Goal: Task Accomplishment & Management: Manage account settings

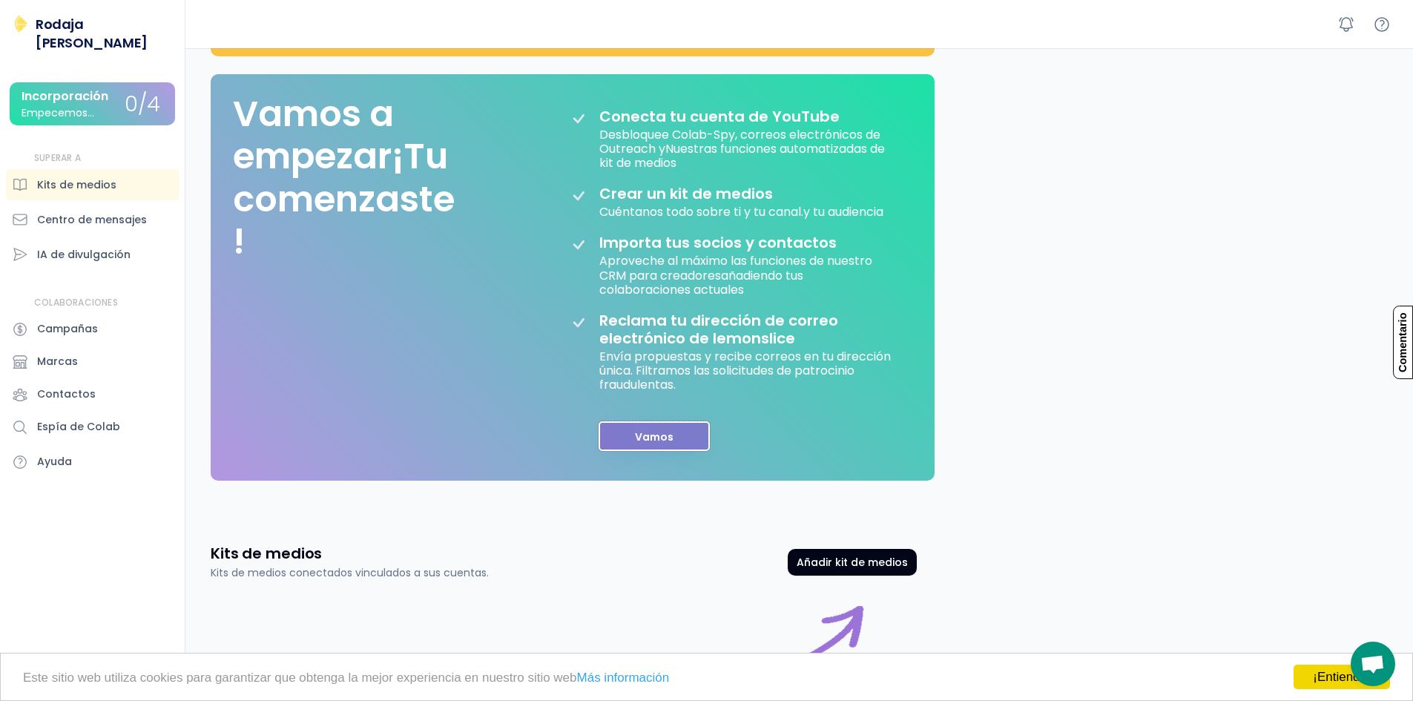
click at [659, 451] on button "Vamos" at bounding box center [654, 436] width 111 height 30
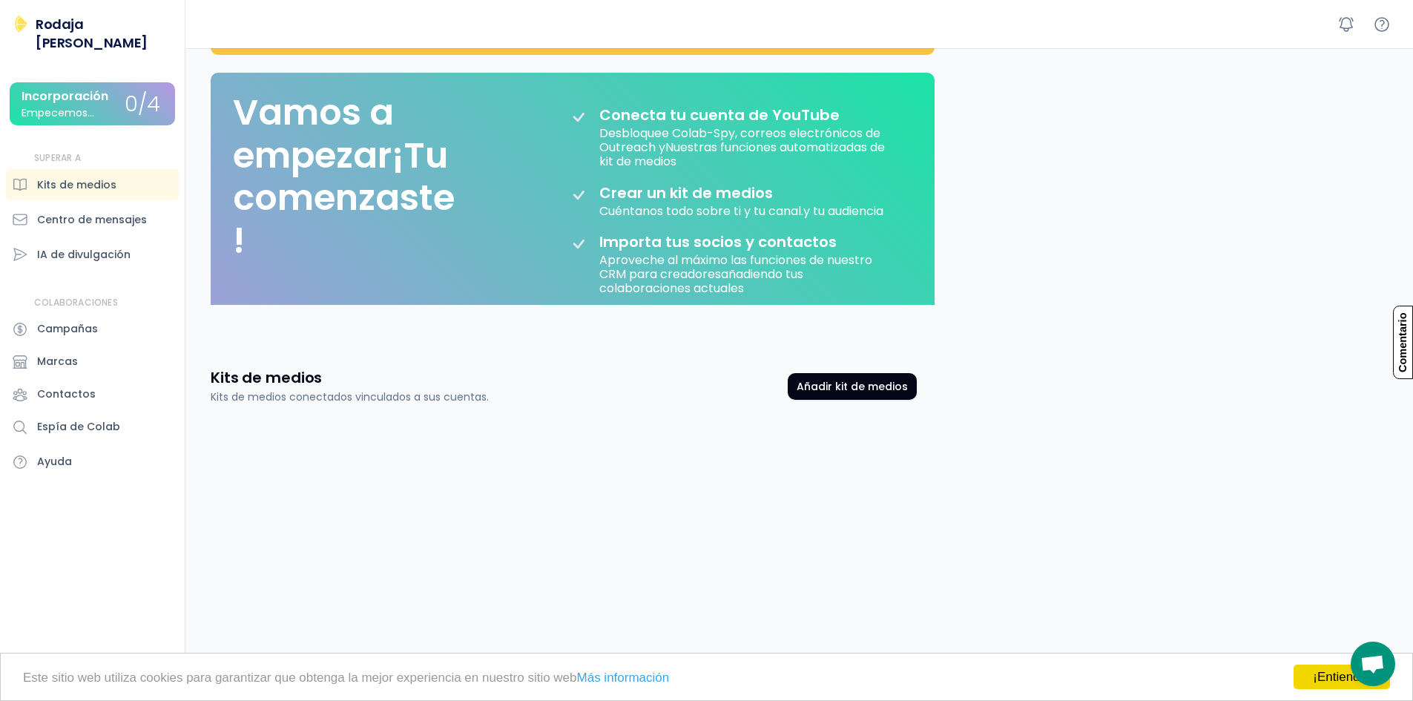
scroll to position [62, 0]
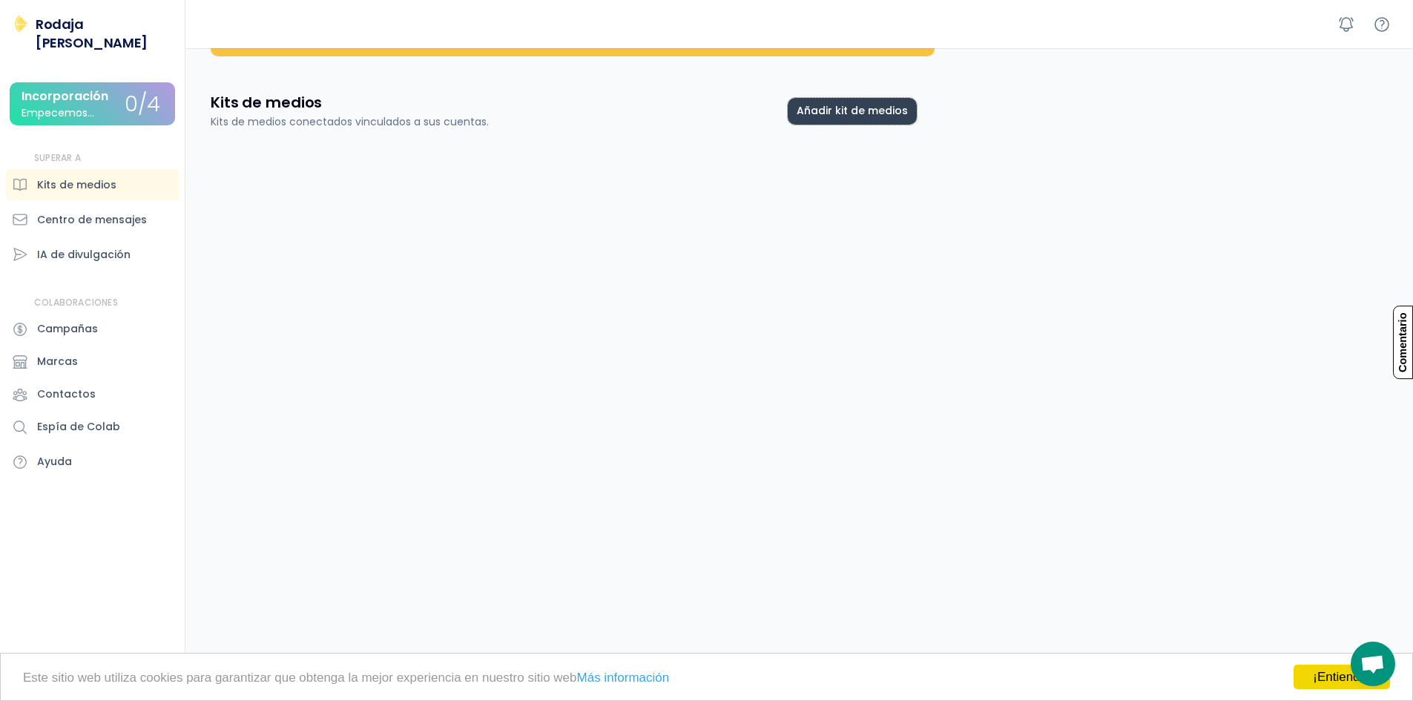
click at [839, 122] on button "Añadir kit de medios" at bounding box center [852, 111] width 129 height 27
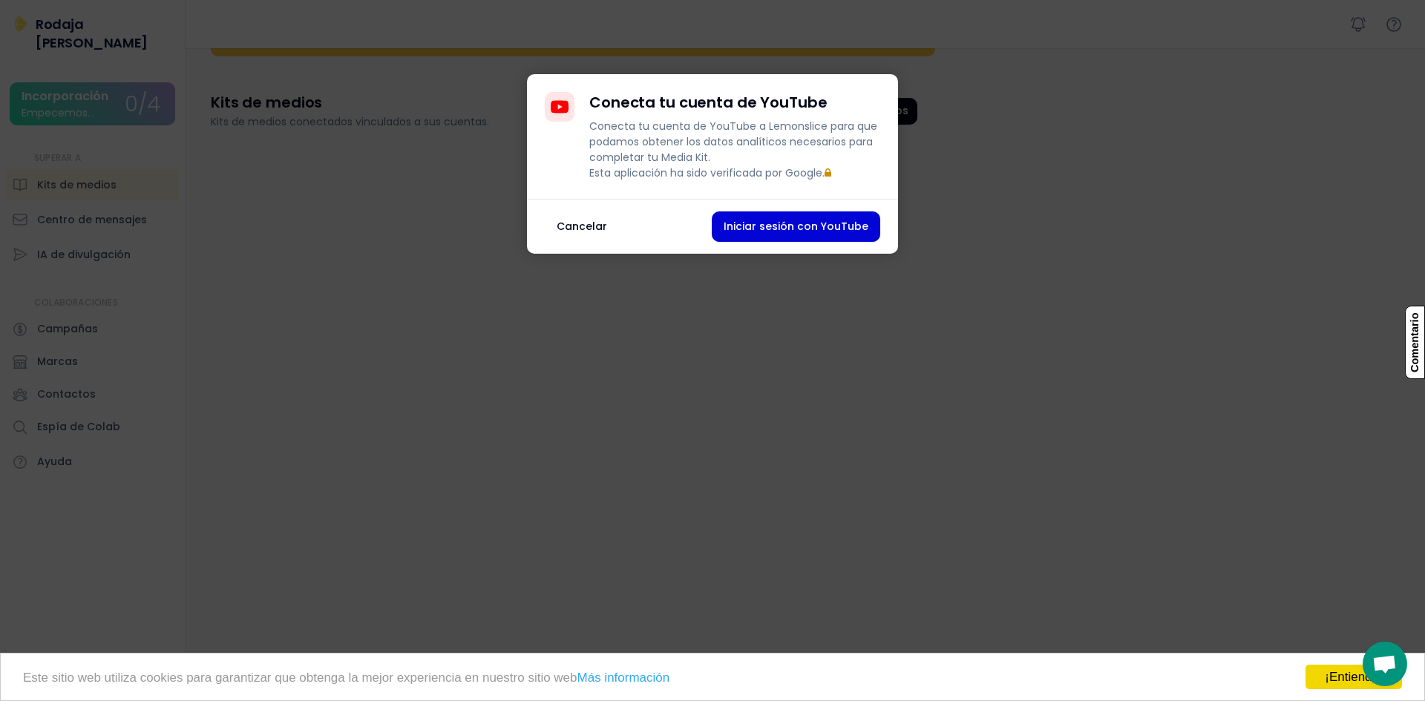
click at [563, 234] on font "Cancelar" at bounding box center [581, 226] width 50 height 15
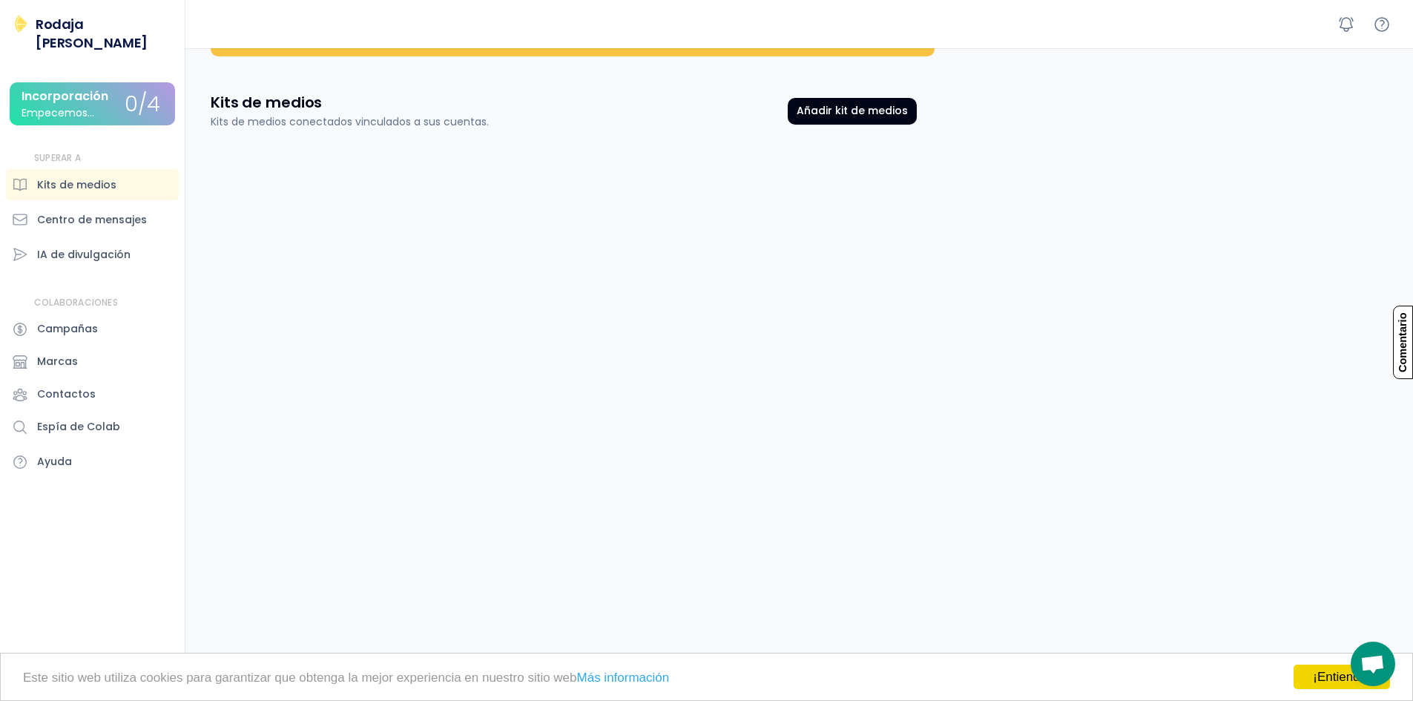
scroll to position [0, 0]
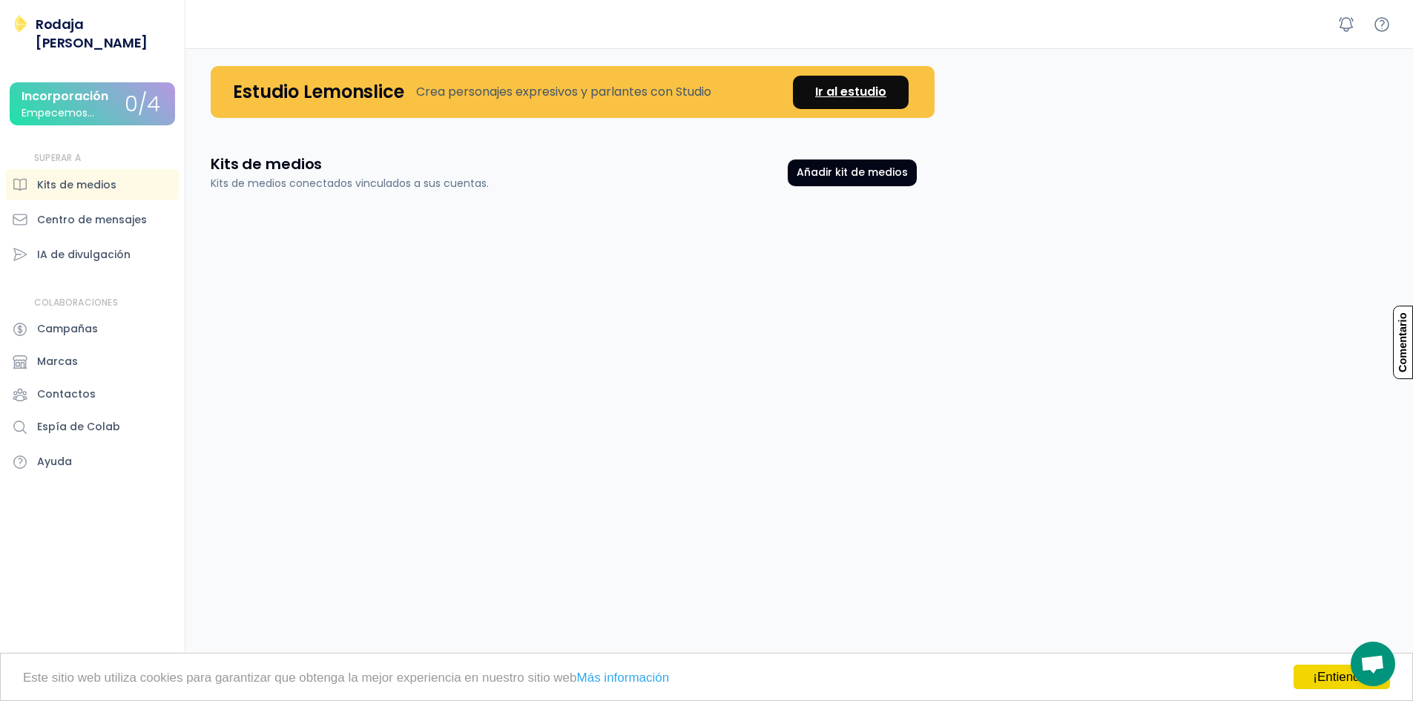
click at [828, 89] on font "Ir al estudio" at bounding box center [850, 91] width 71 height 17
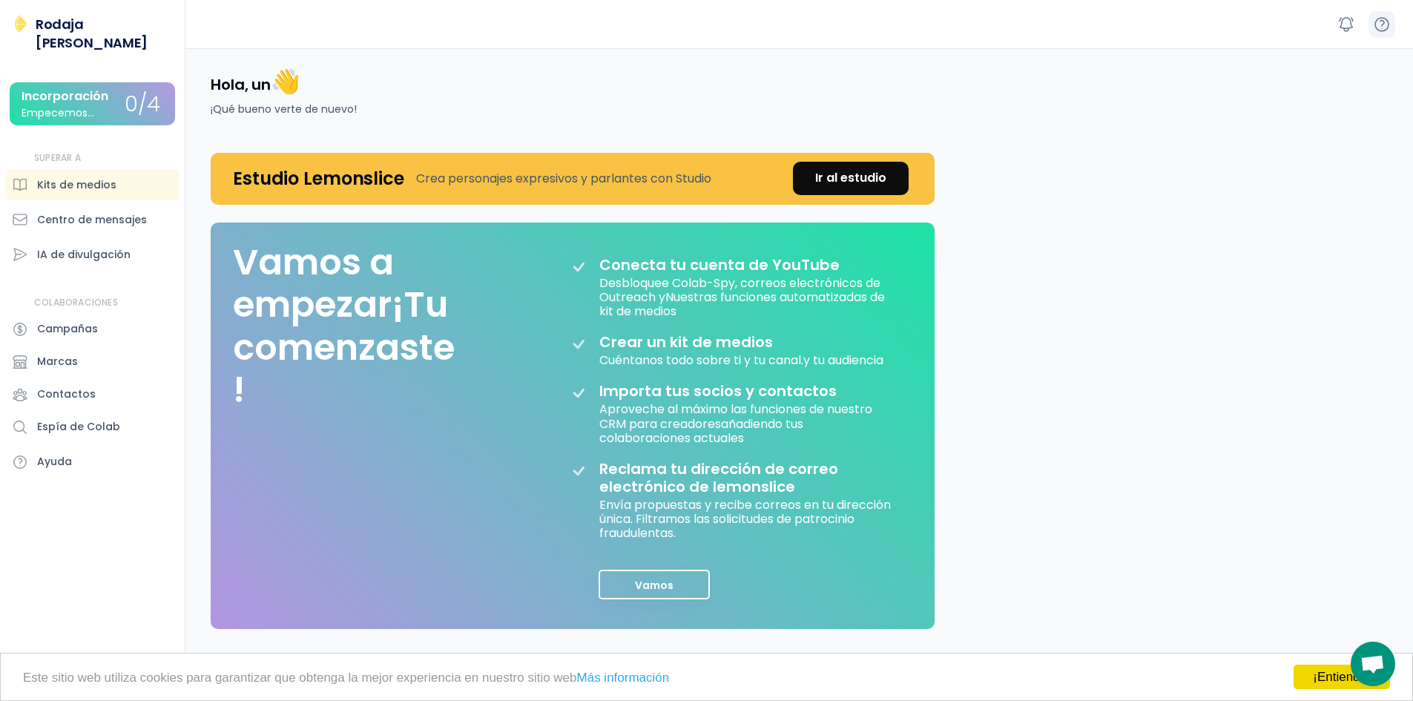
click at [1382, 19] on icon at bounding box center [1382, 25] width 18 height 18
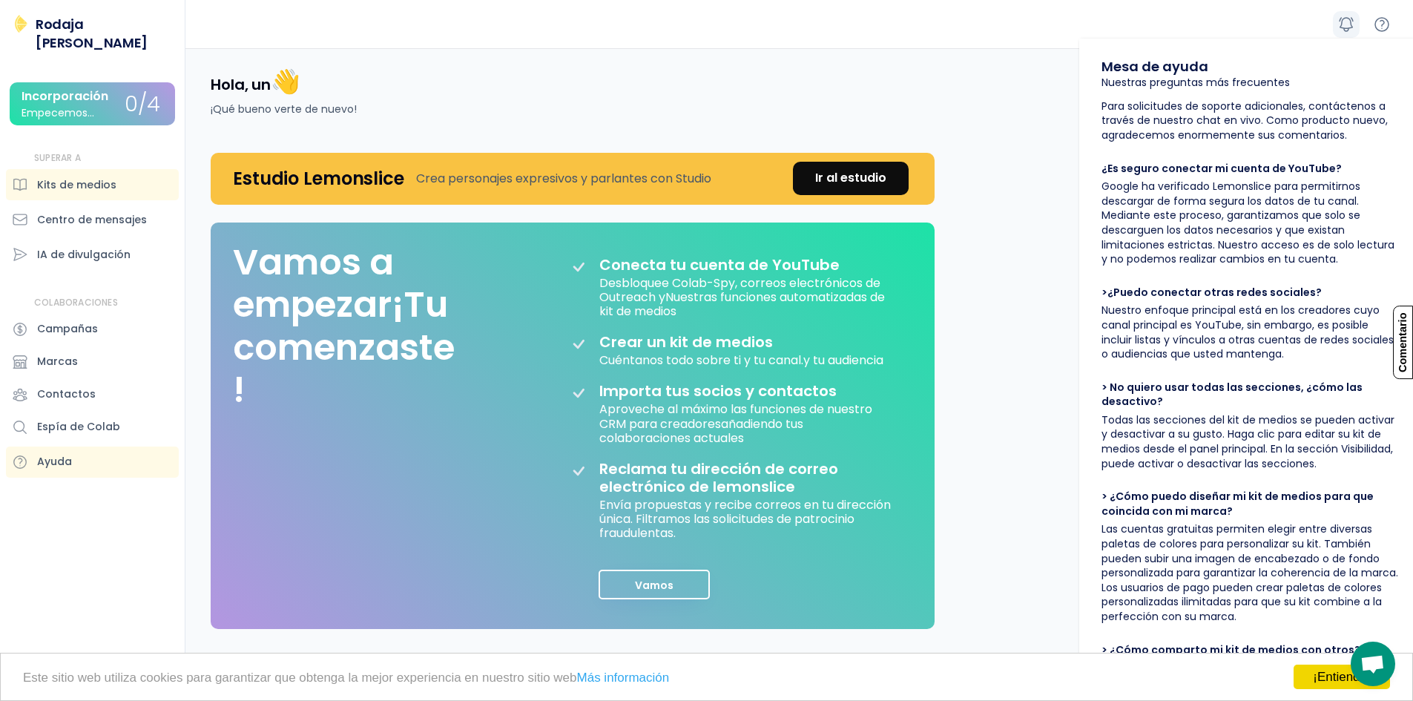
click at [1342, 19] on icon at bounding box center [1347, 25] width 18 height 18
click at [33, 23] on div "Rodaja [PERSON_NAME] Incorporación Empecemos... 0/4 SUPERAR A Kits de medios Ce…" at bounding box center [92, 247] width 185 height 465
click at [72, 534] on div "una [PERSON_NAME] Rodaja [PERSON_NAME] Incorporación Empecemos... 0/4 SUPERAR A…" at bounding box center [92, 350] width 185 height 701
click at [1314, 679] on link "¡Entiendo!" at bounding box center [1342, 677] width 96 height 24
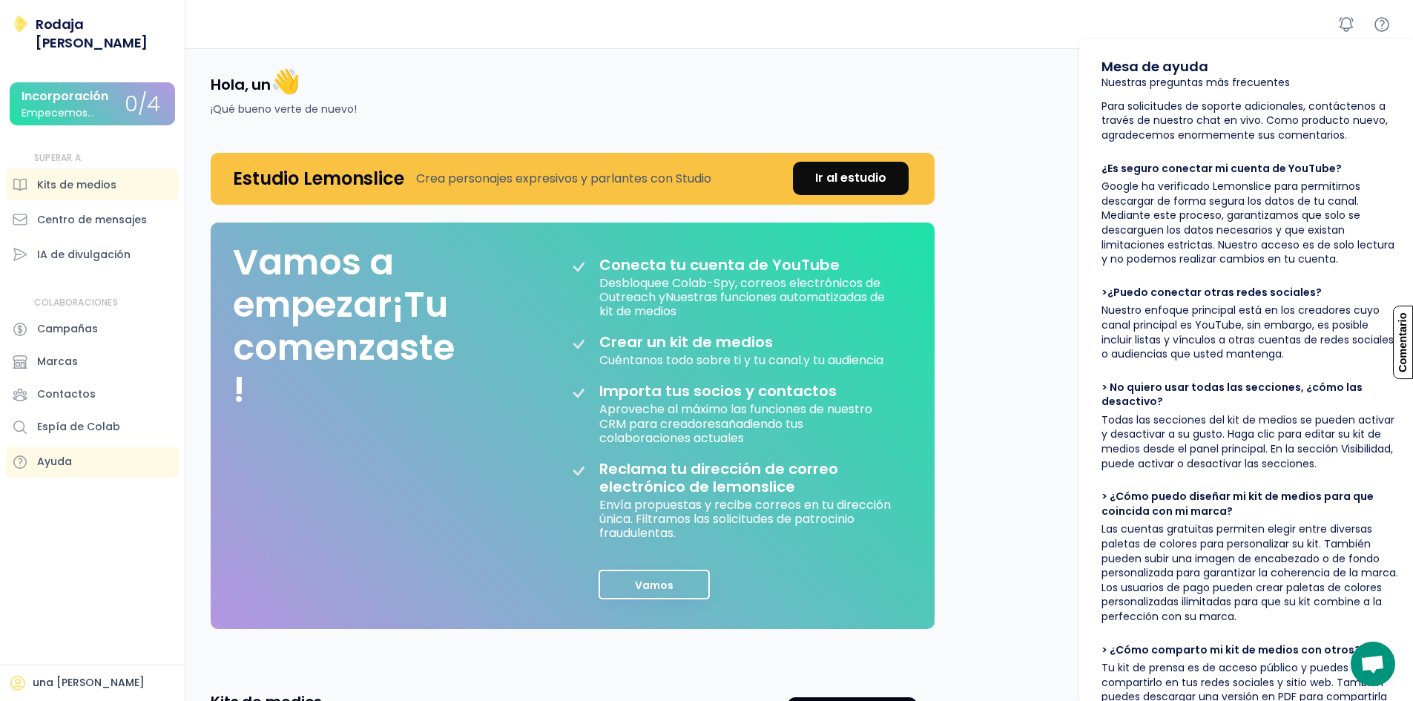
click at [1016, 340] on div "Hola, un 👋 ¡Qué bueno verte de nuevo! Estudio Lemonslice Crea personajes expres…" at bounding box center [803, 493] width 1221 height 890
click at [1350, 25] on icon at bounding box center [1347, 25] width 18 height 18
click at [1390, 27] on icon at bounding box center [1382, 25] width 18 height 18
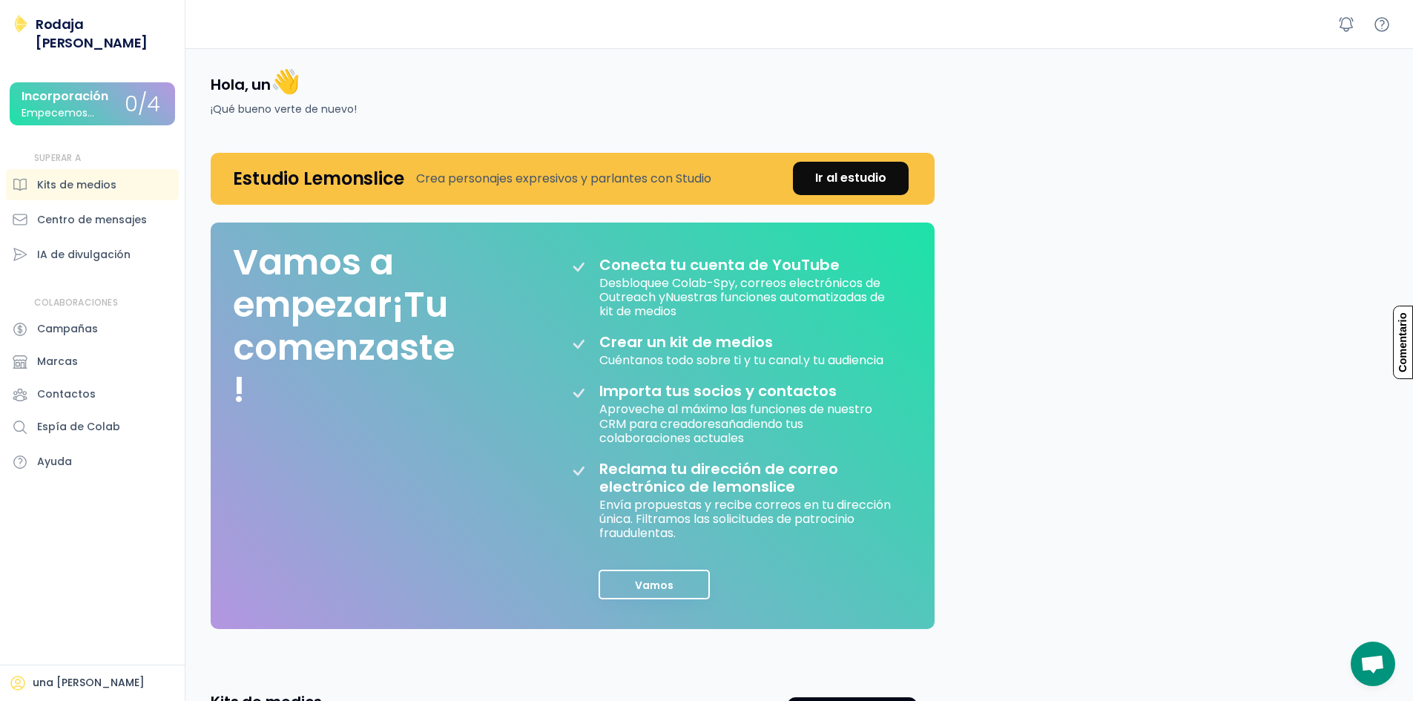
click at [65, 88] on font "Incorporación" at bounding box center [65, 96] width 87 height 17
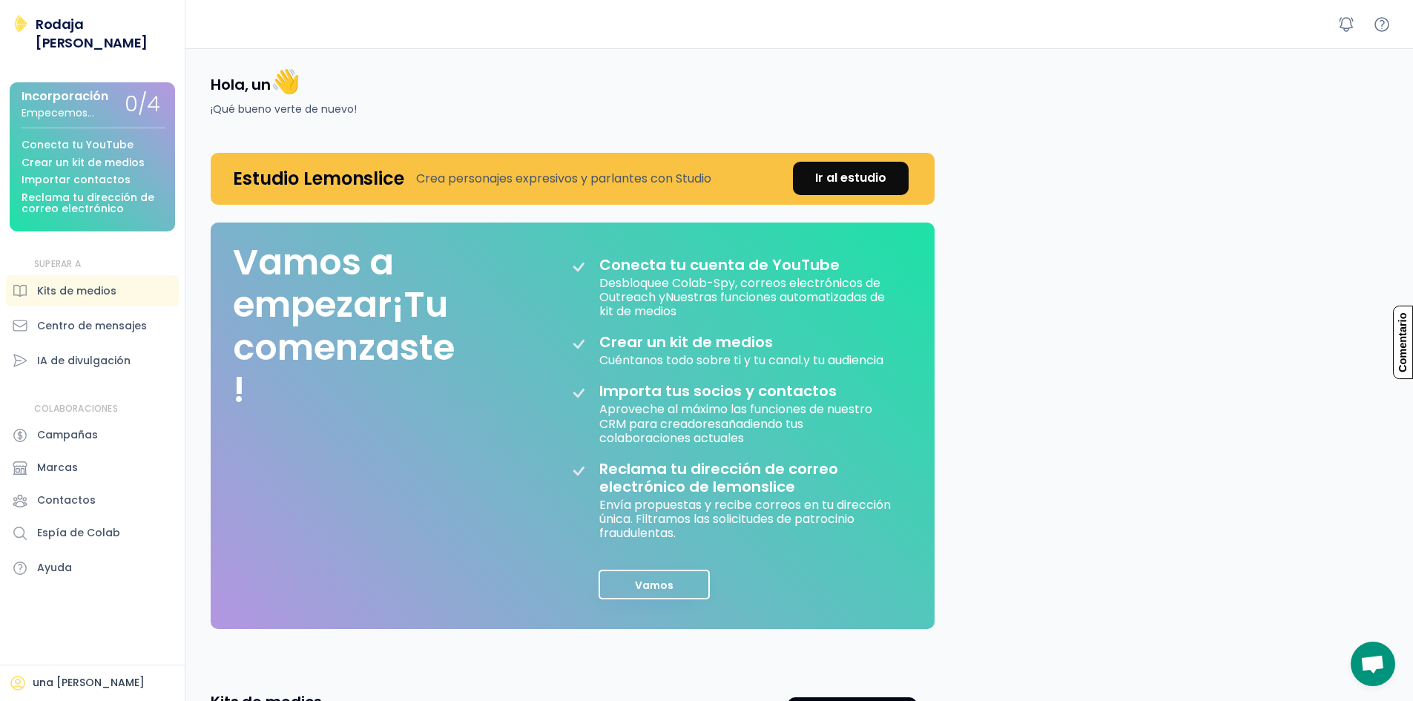
click at [114, 190] on font "Reclama tu dirección de correo electrónico" at bounding box center [90, 203] width 136 height 26
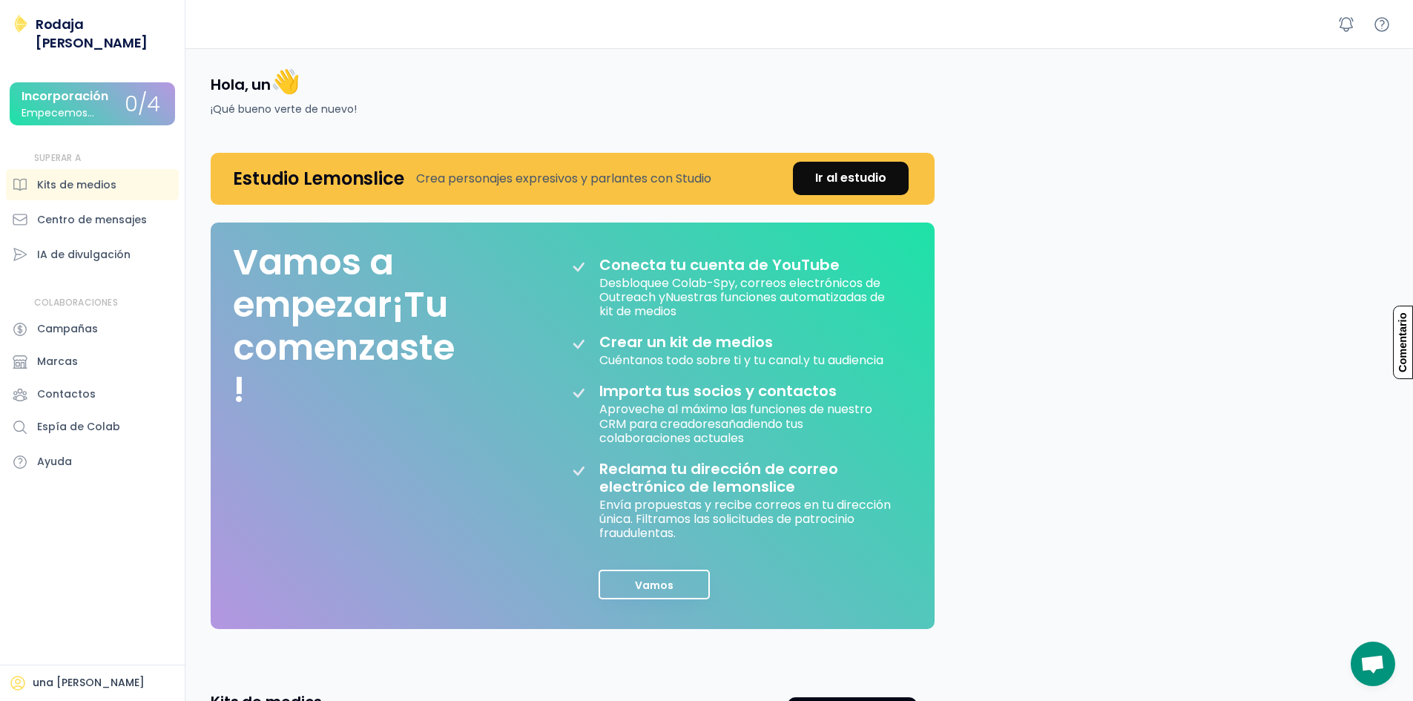
click at [84, 686] on font "una [PERSON_NAME]" at bounding box center [89, 682] width 112 height 15
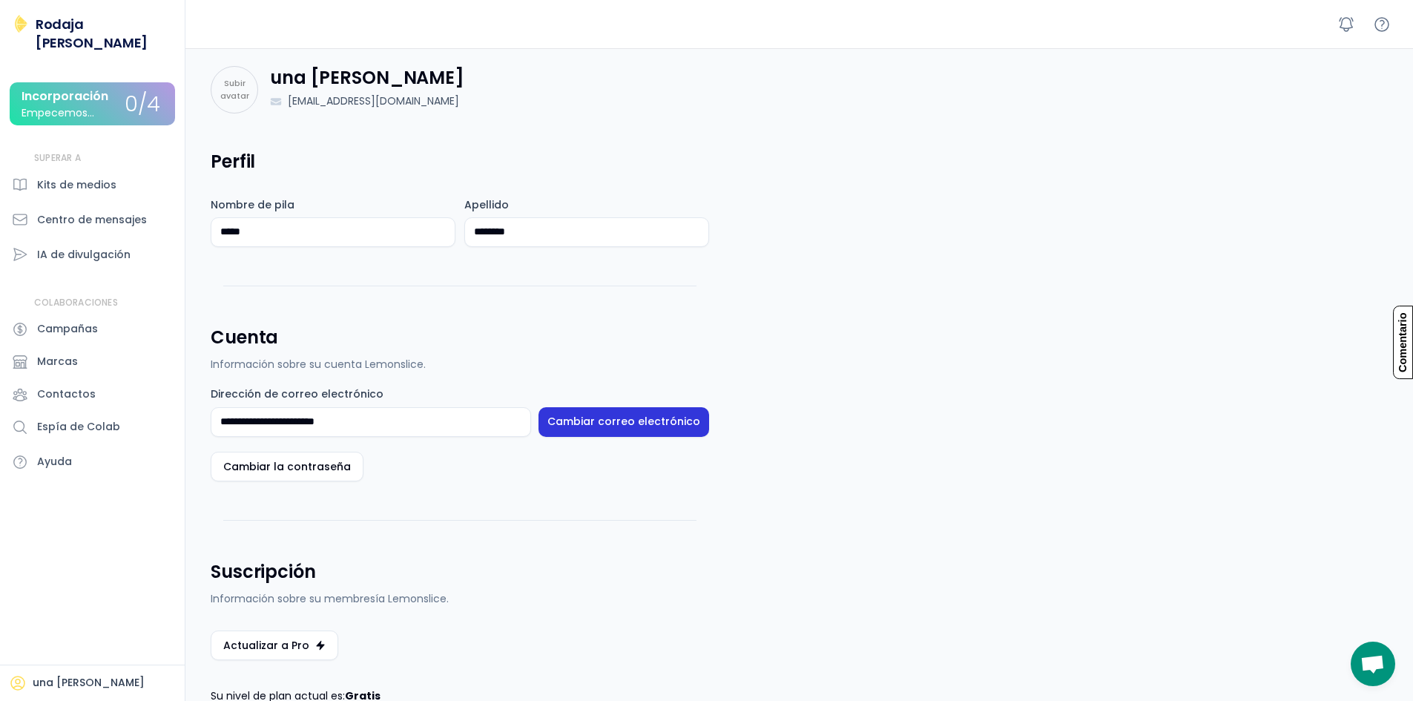
click at [607, 427] on font "Cambiar correo electrónico" at bounding box center [624, 421] width 153 height 15
click at [608, 427] on font "Cambiar correo electrónico" at bounding box center [624, 421] width 153 height 15
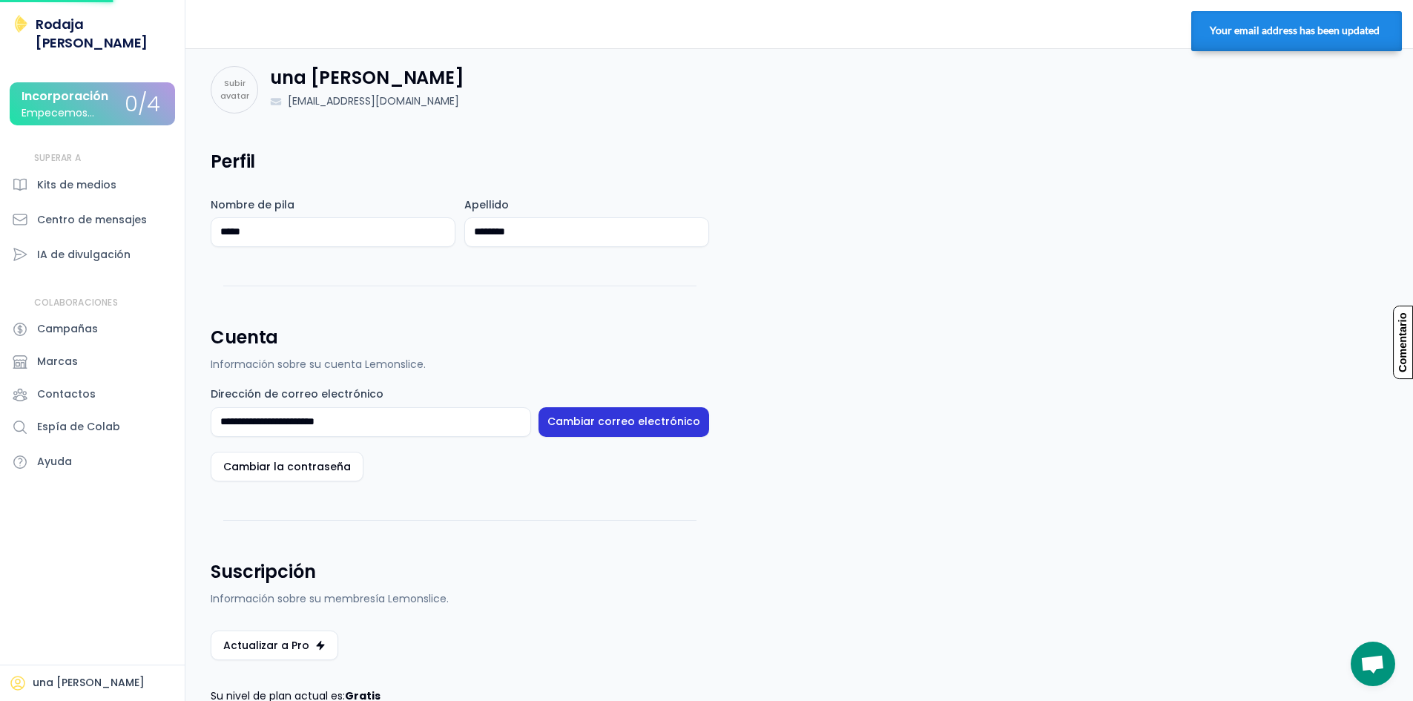
click at [608, 427] on font "Cambiar correo electrónico" at bounding box center [624, 421] width 153 height 15
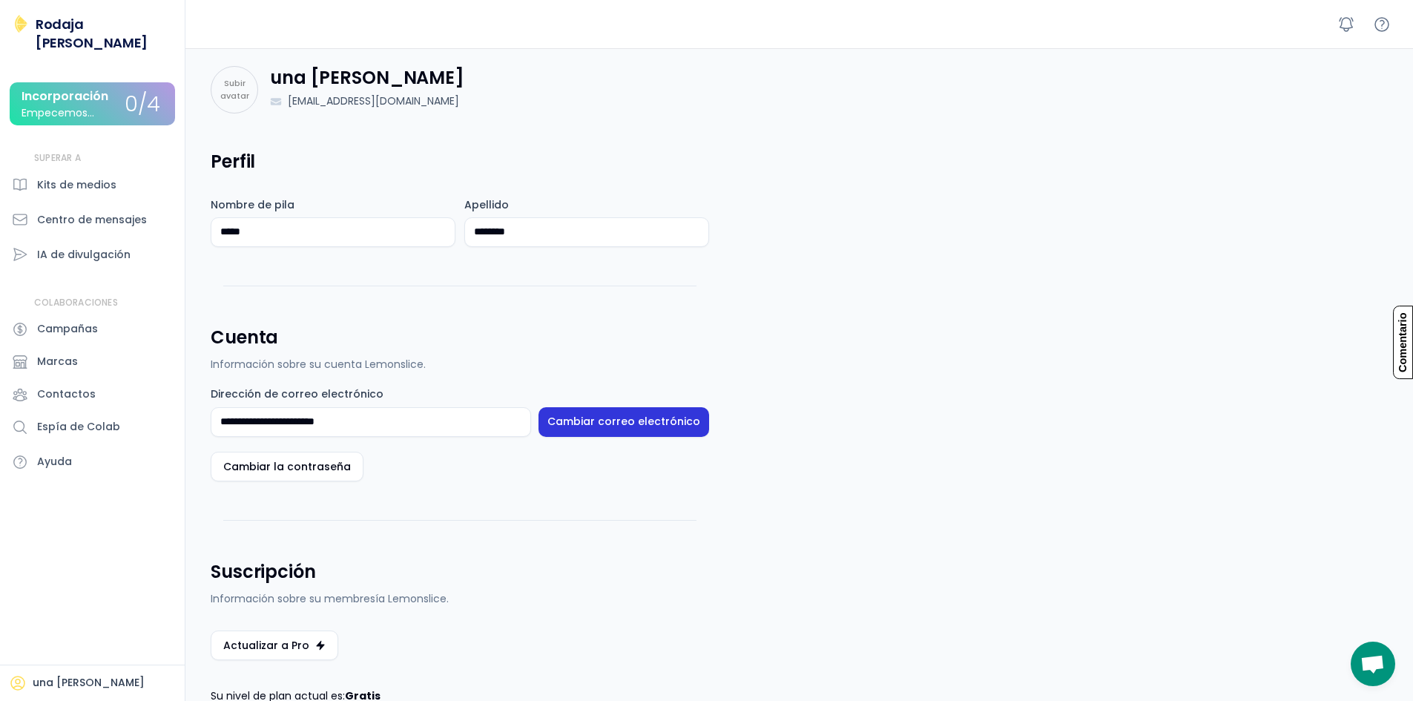
click at [579, 416] on font "Cambiar correo electrónico" at bounding box center [624, 421] width 153 height 15
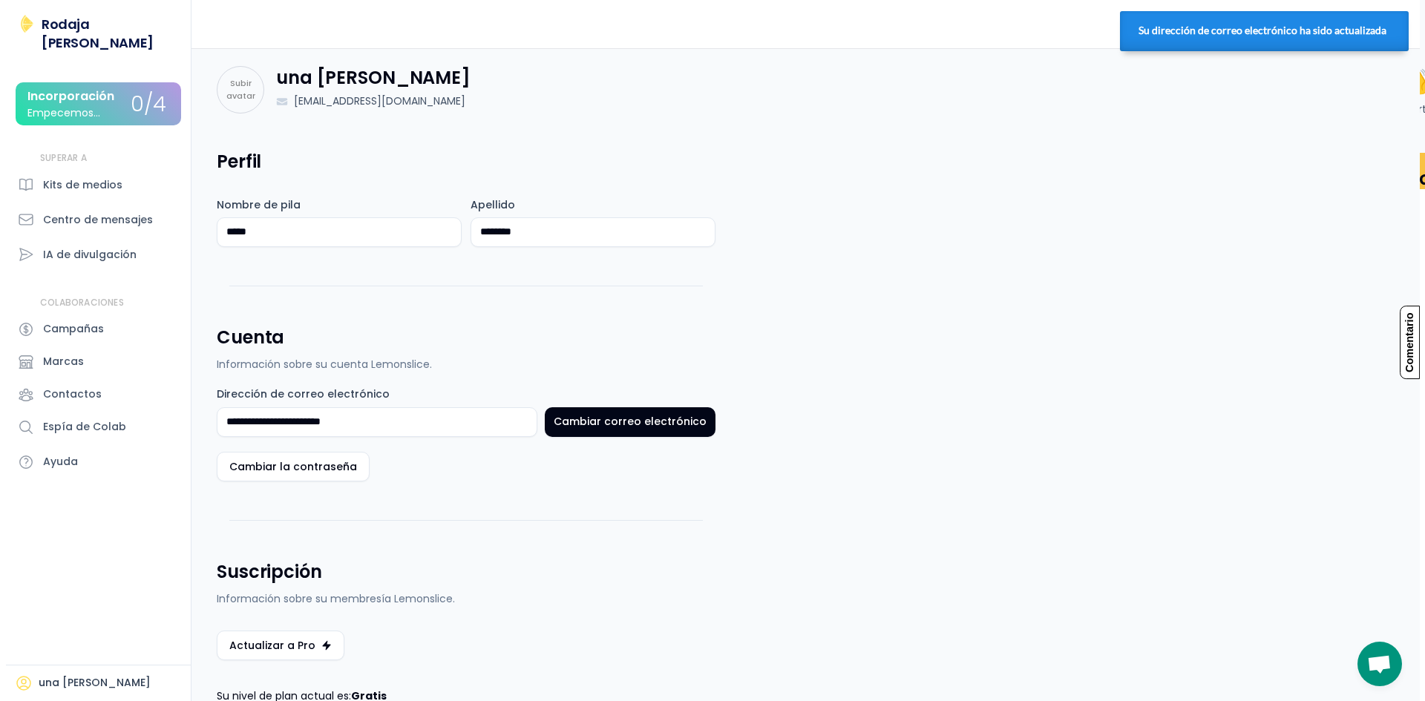
scroll to position [223, 0]
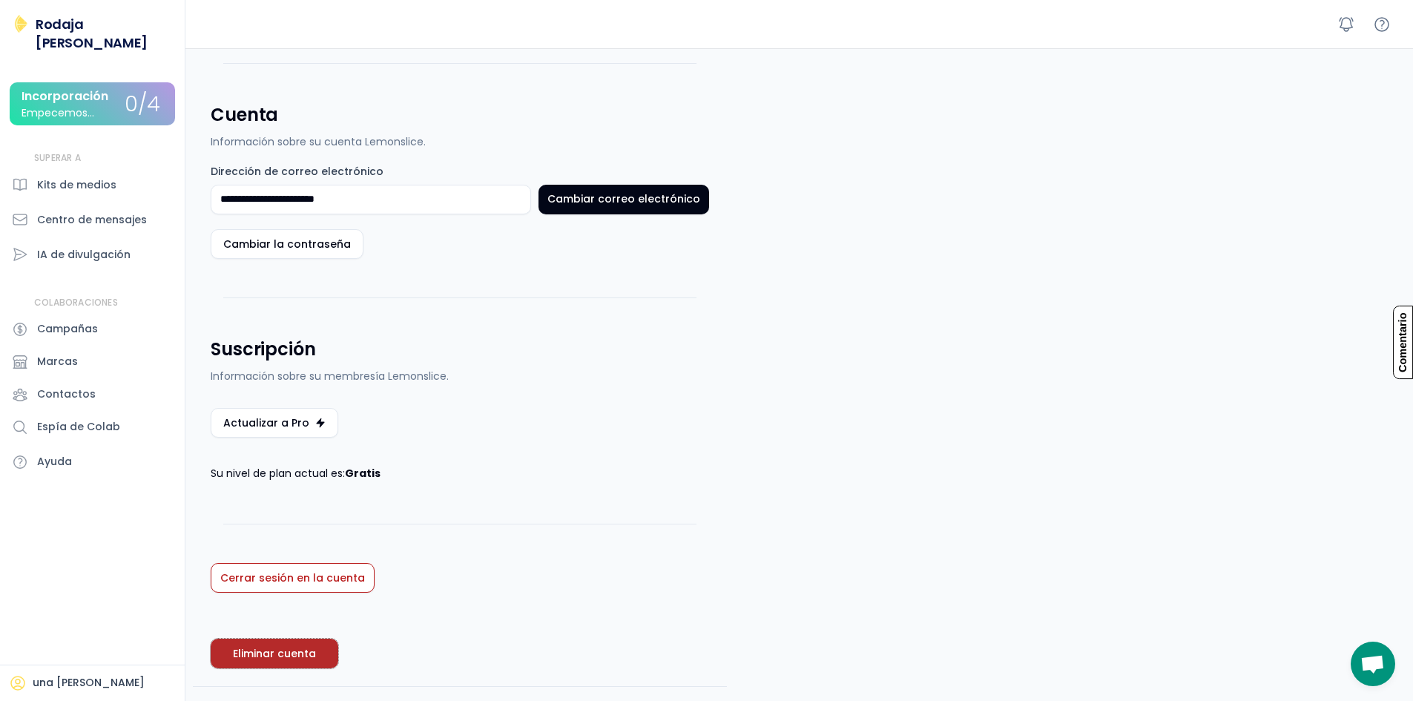
click at [303, 655] on font "Eliminar cuenta" at bounding box center [274, 653] width 83 height 15
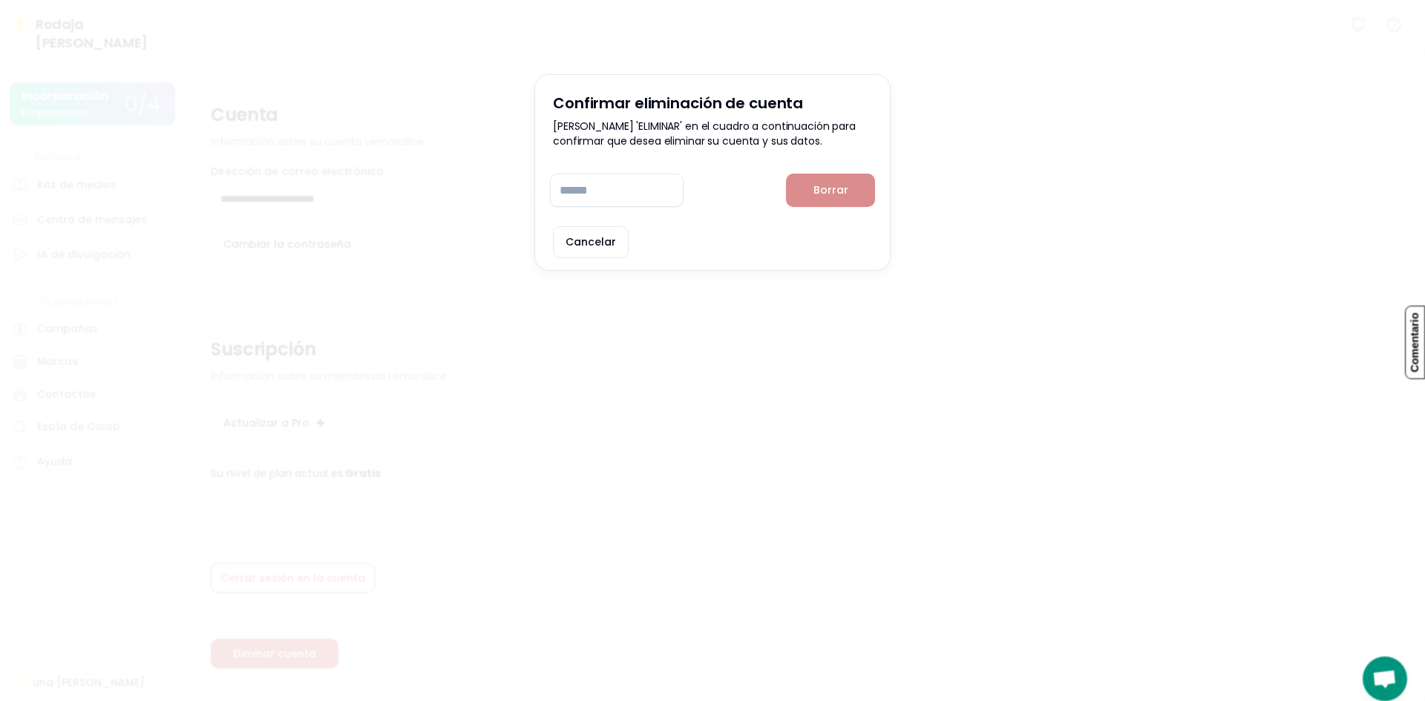
click at [620, 197] on input "input" at bounding box center [617, 190] width 134 height 33
click at [835, 203] on button "Borrar" at bounding box center [830, 190] width 89 height 33
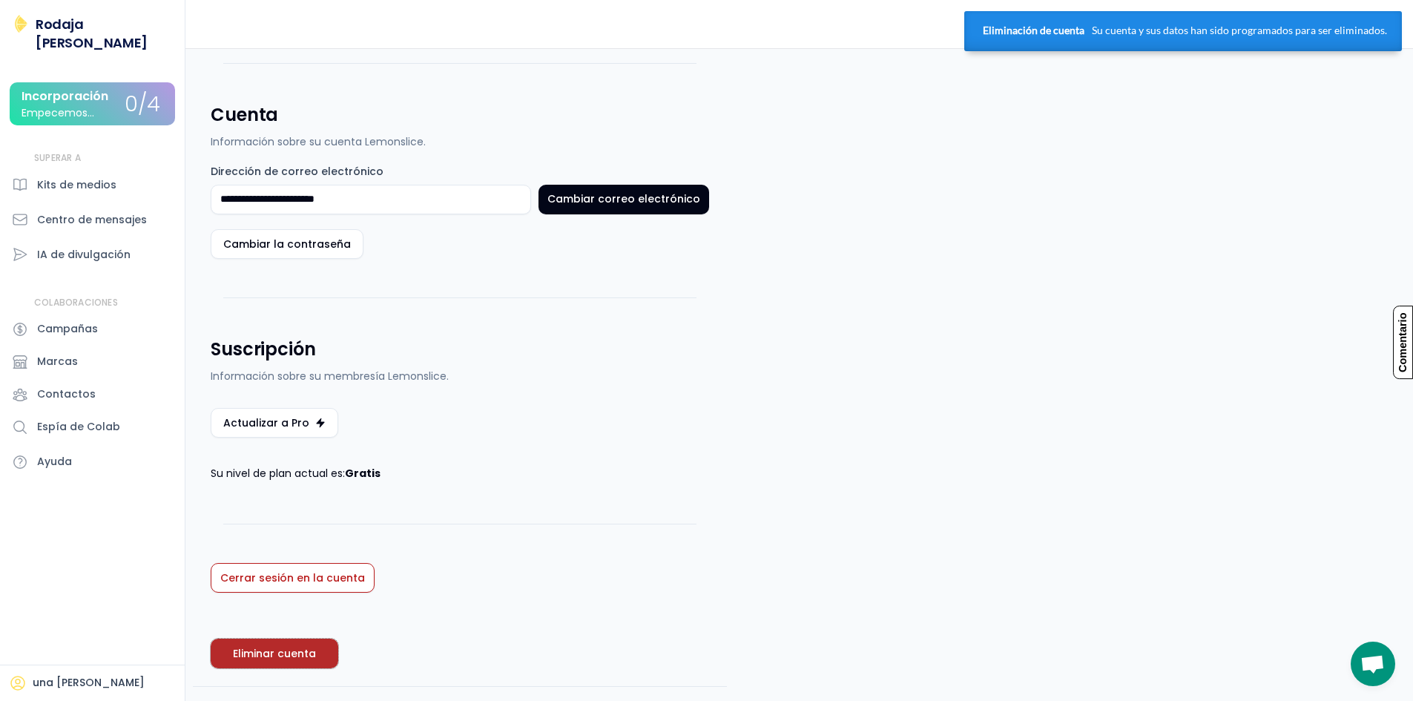
click at [295, 658] on font "Eliminar cuenta" at bounding box center [274, 653] width 83 height 15
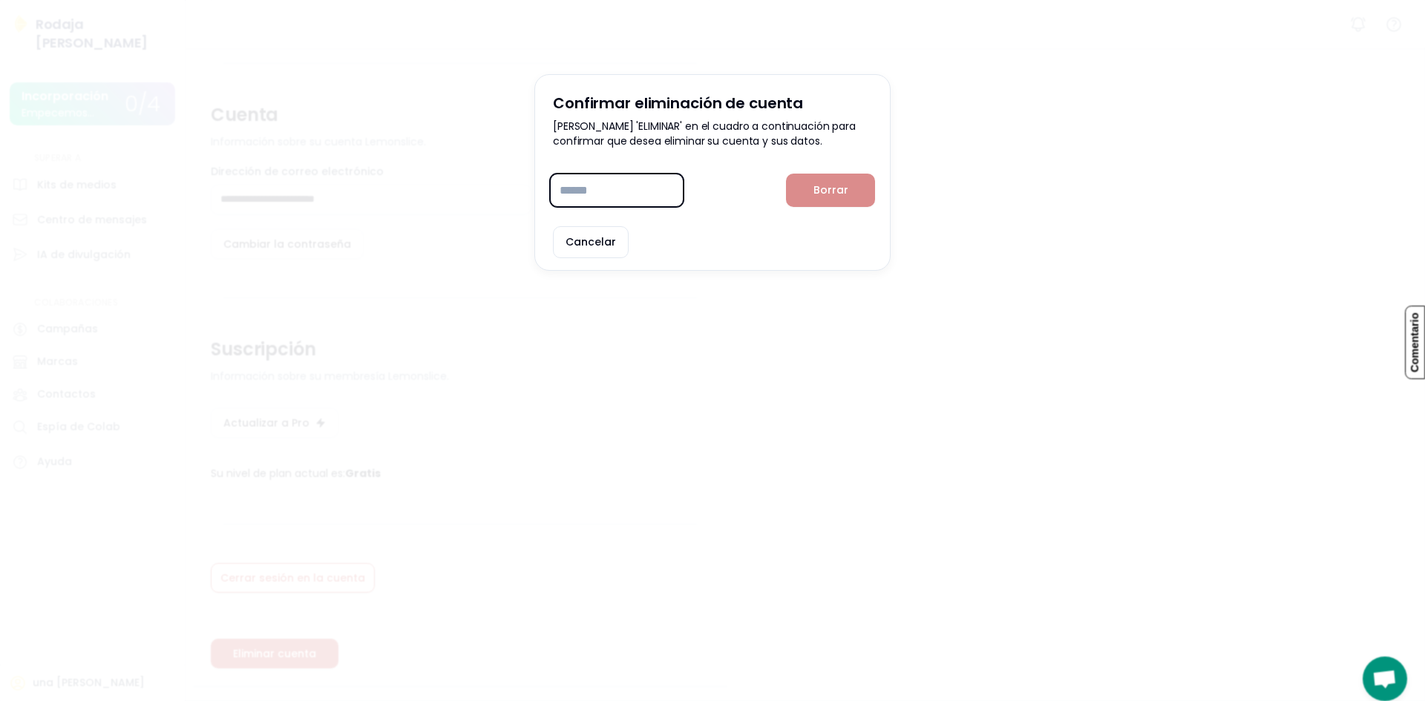
click at [612, 195] on input "input" at bounding box center [617, 190] width 134 height 33
click at [835, 180] on button "Borrar" at bounding box center [830, 190] width 89 height 33
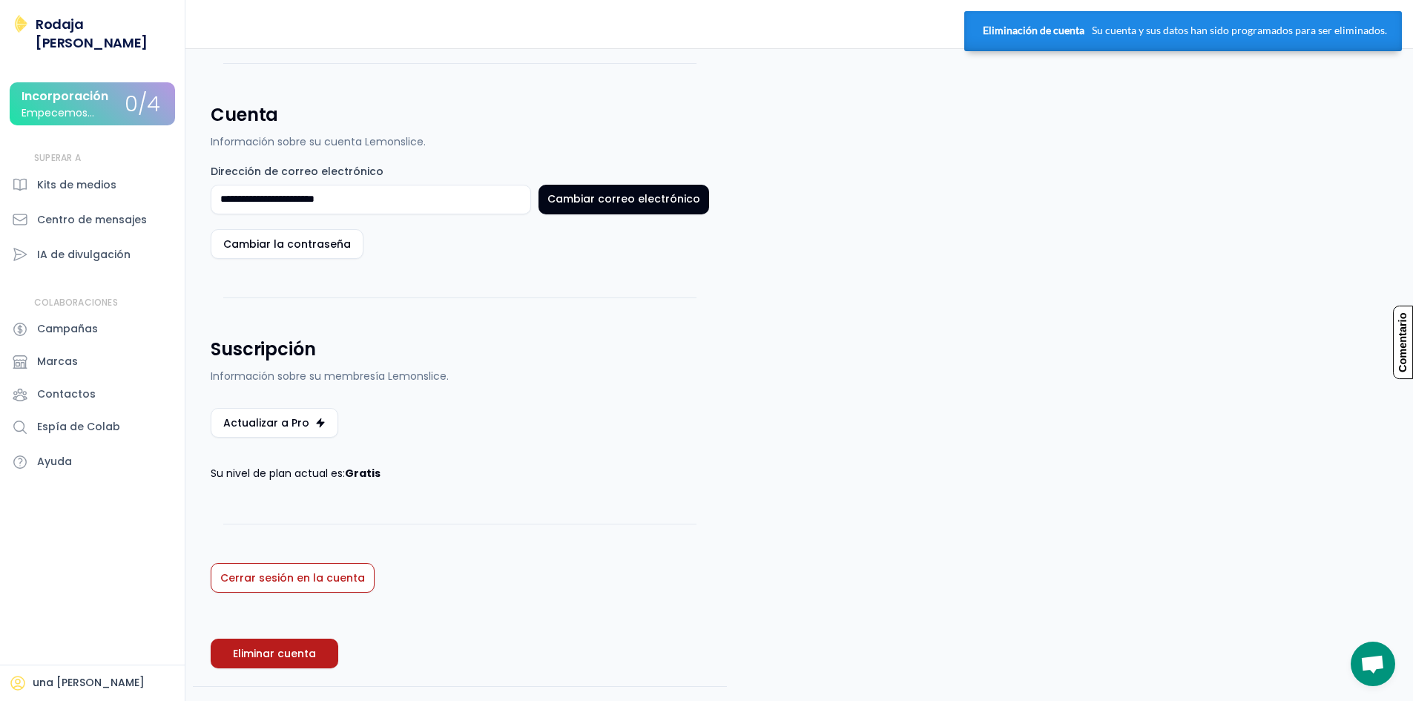
click at [1198, 50] on div "Eliminación de cuenta Su cuenta y sus datos han sido programados para ser elimi…" at bounding box center [1184, 31] width 438 height 40
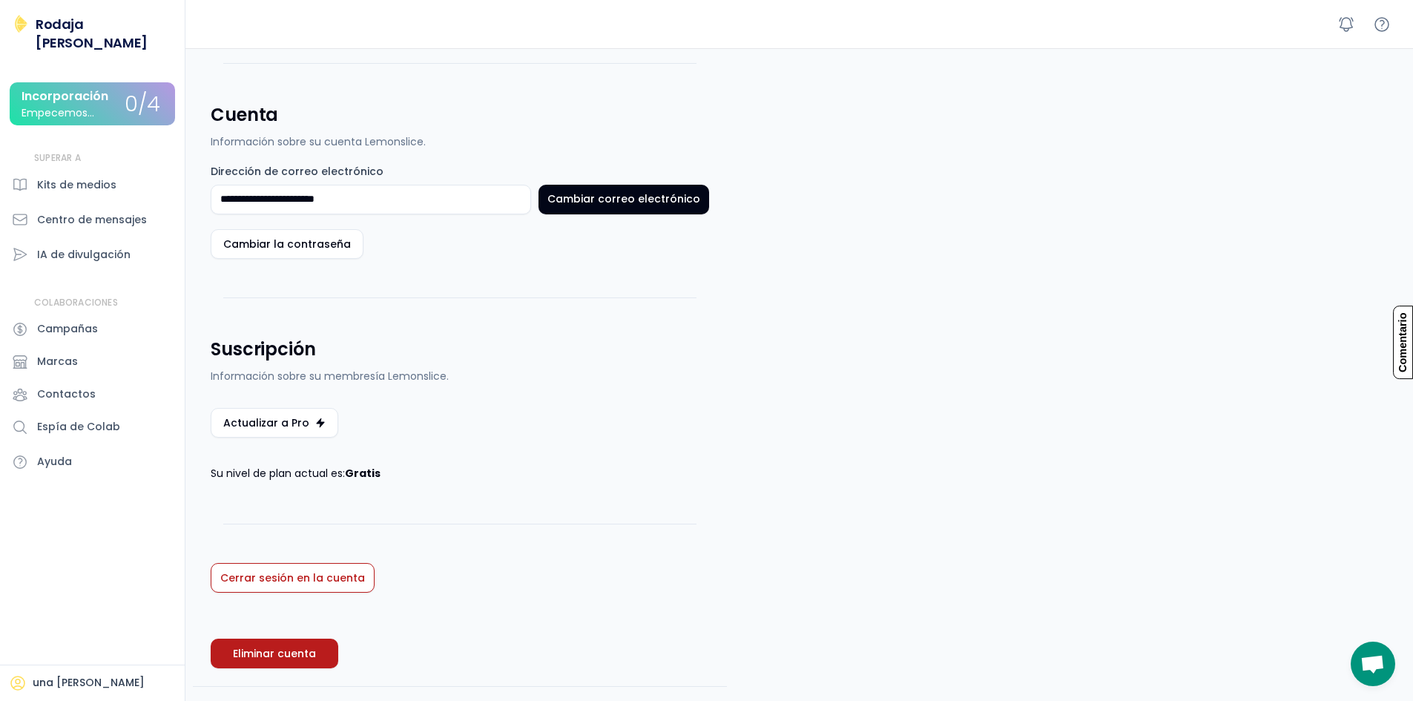
click at [1187, 37] on div at bounding box center [799, 24] width 1228 height 48
click at [251, 661] on button "Eliminar cuenta" at bounding box center [275, 654] width 128 height 30
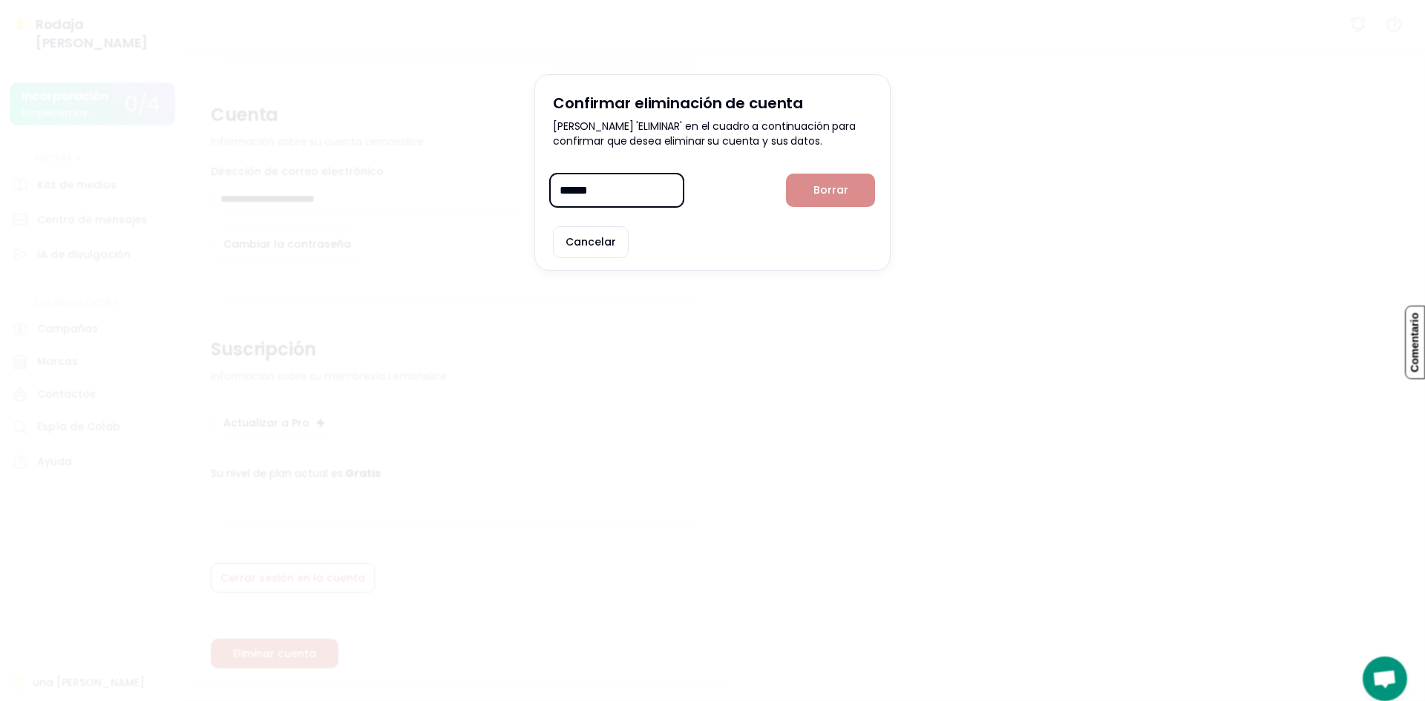
click at [614, 194] on input "input" at bounding box center [617, 190] width 134 height 33
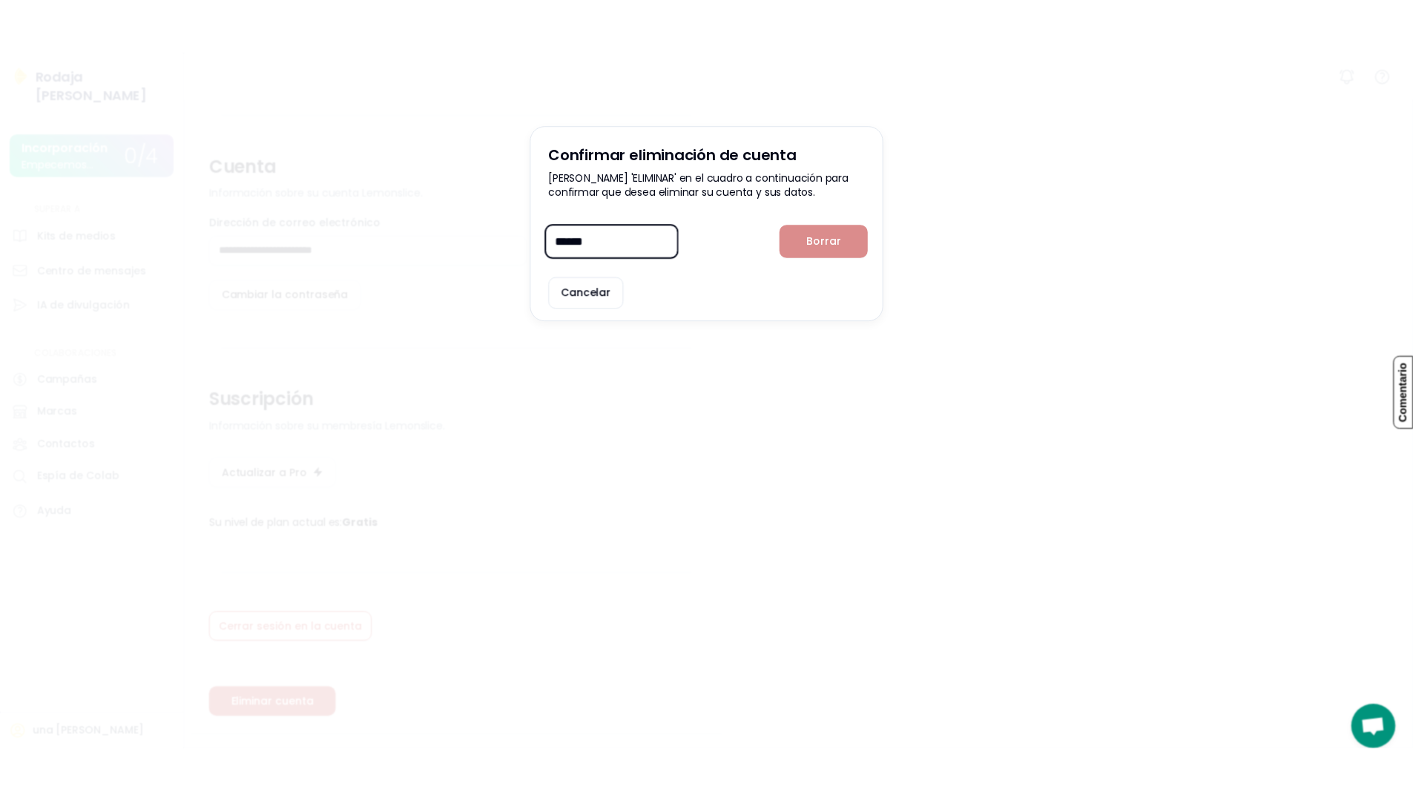
scroll to position [137, 0]
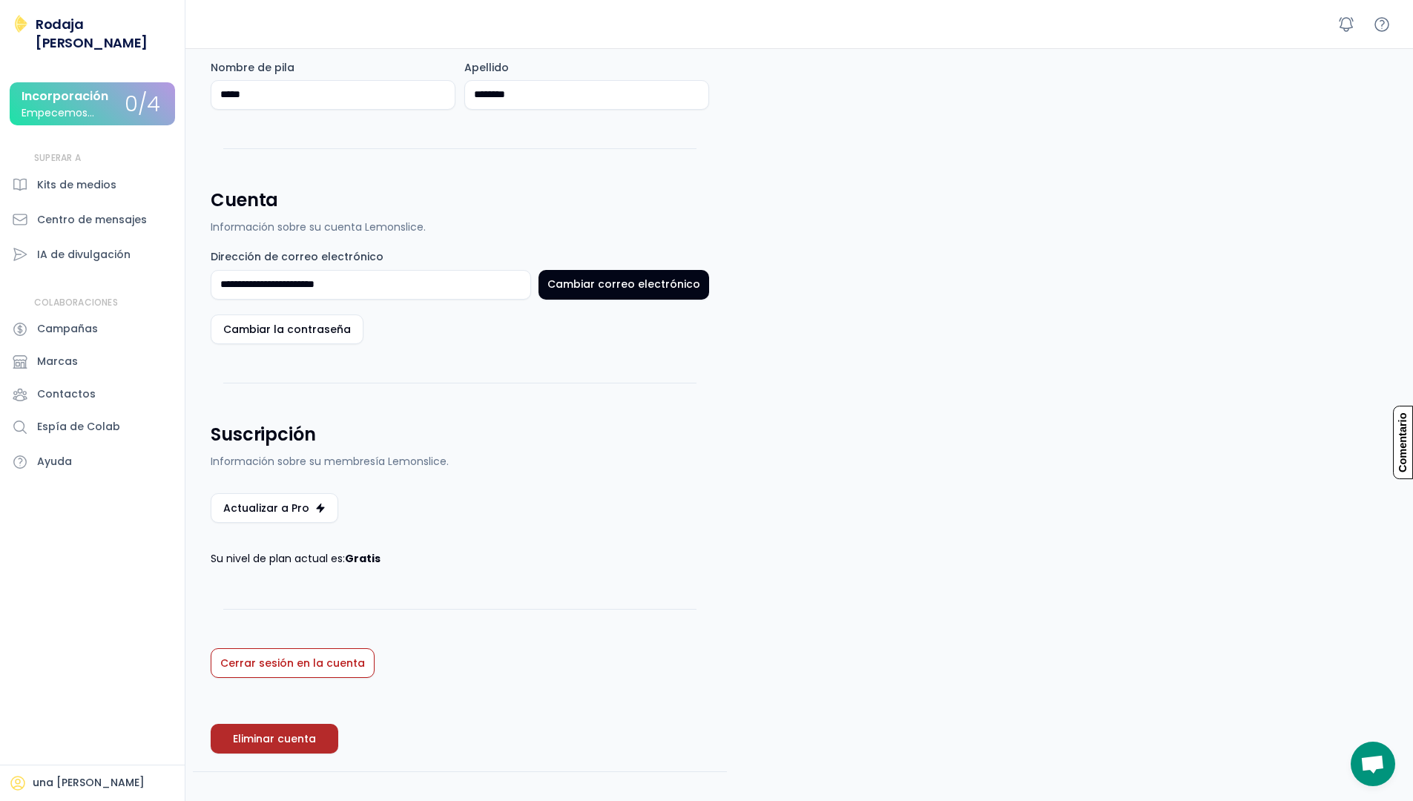
click at [283, 700] on font "Eliminar cuenta" at bounding box center [274, 739] width 83 height 15
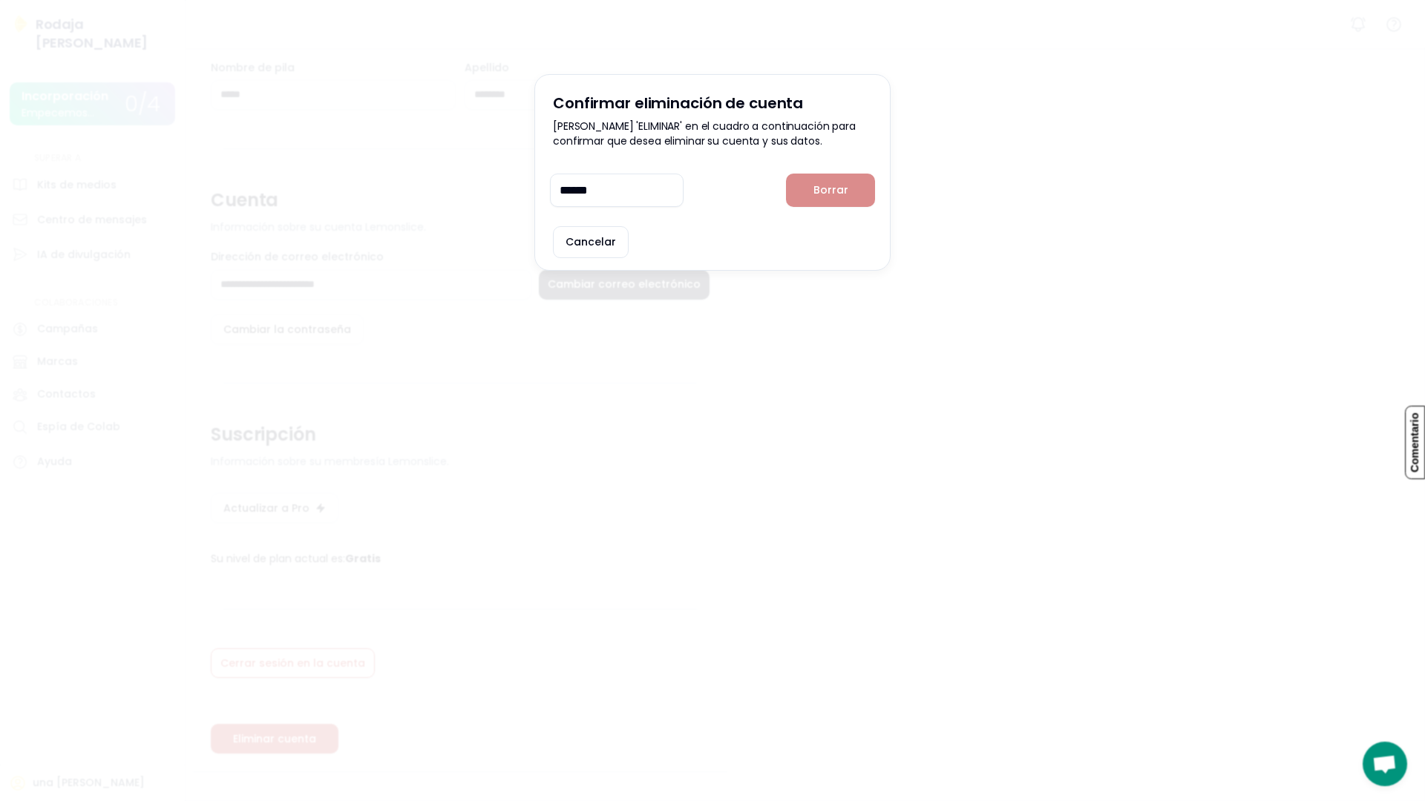
click at [637, 190] on input "input" at bounding box center [617, 190] width 134 height 33
type input "*"
type input "********"
click at [830, 200] on button "Borrar" at bounding box center [830, 190] width 89 height 33
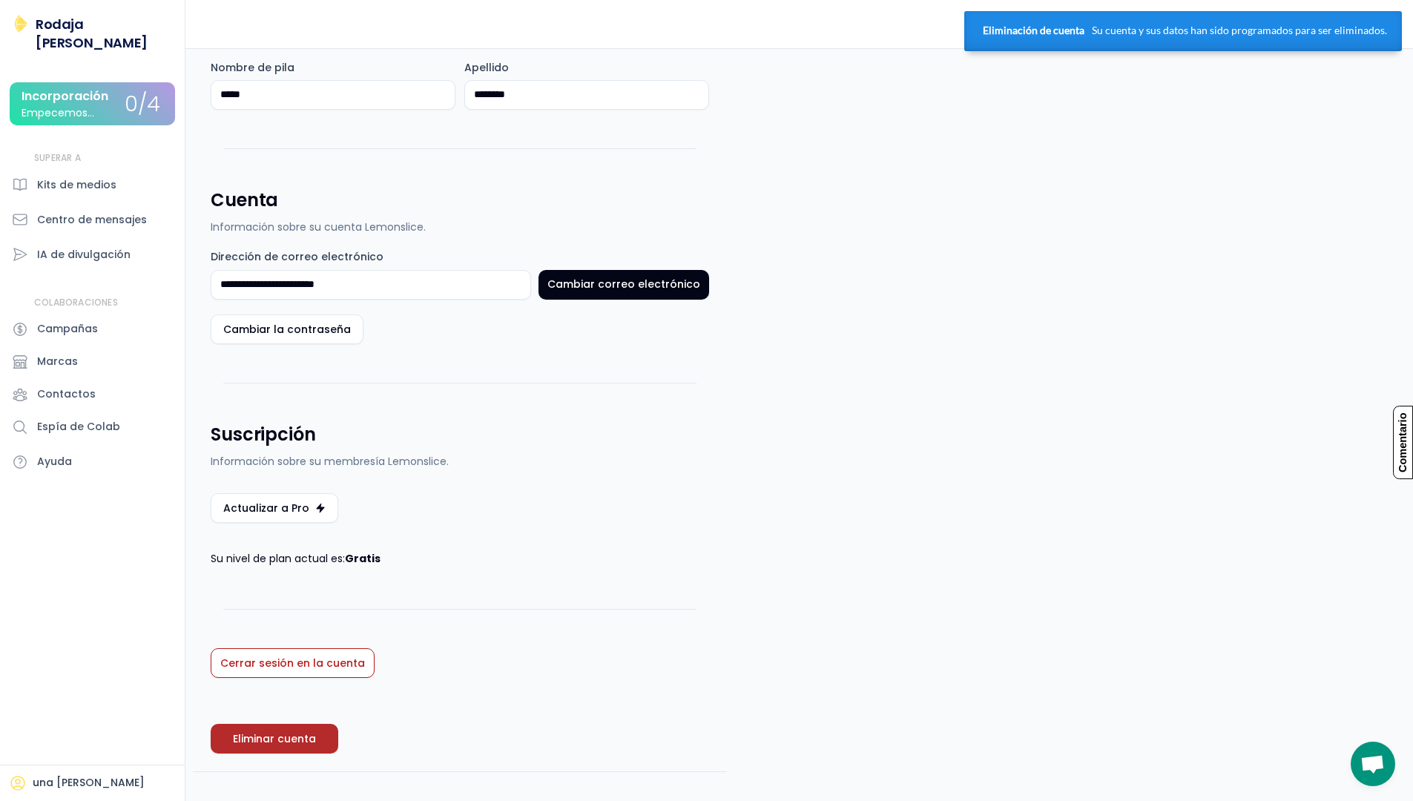
click at [272, 700] on font "Eliminar cuenta" at bounding box center [274, 739] width 83 height 15
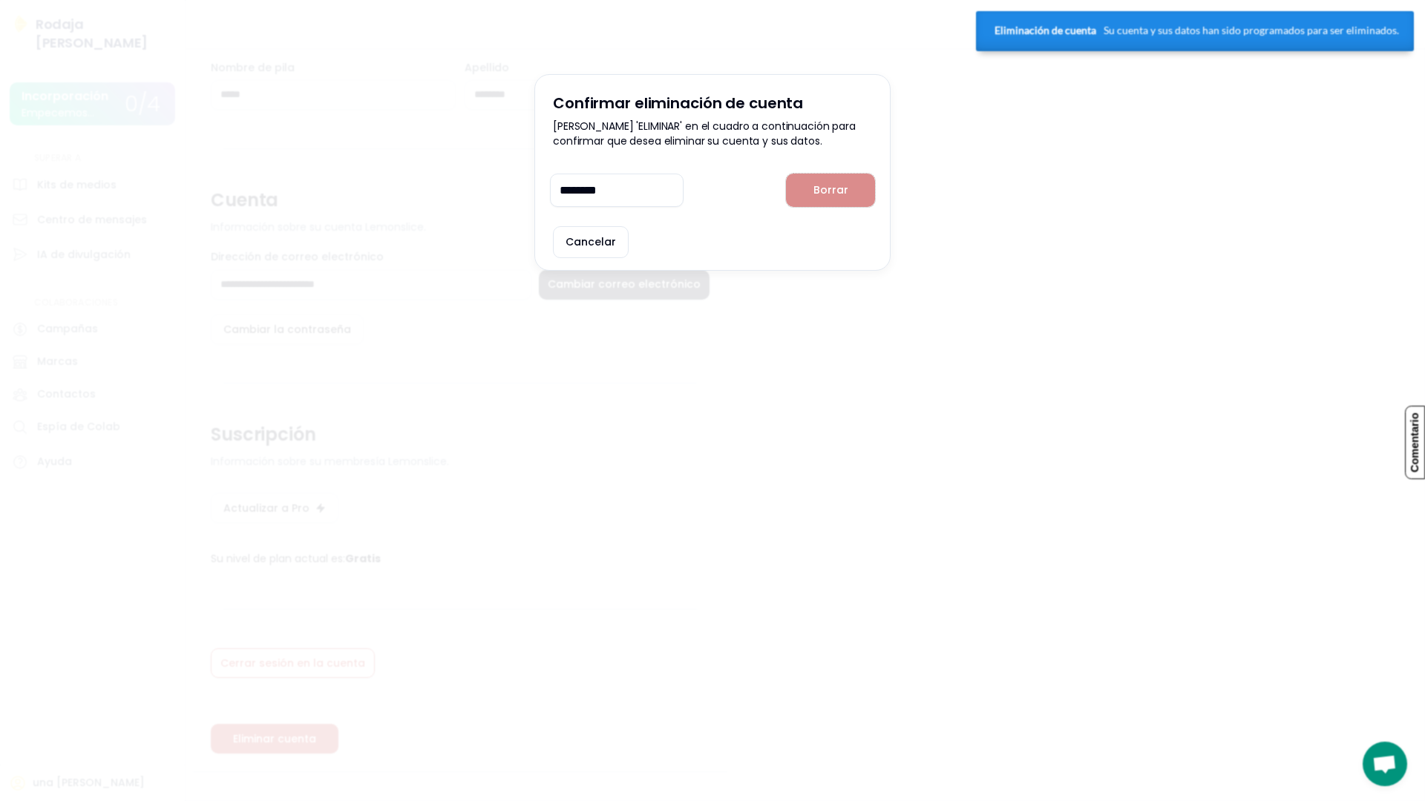
click at [817, 203] on button "Borrar" at bounding box center [830, 190] width 89 height 33
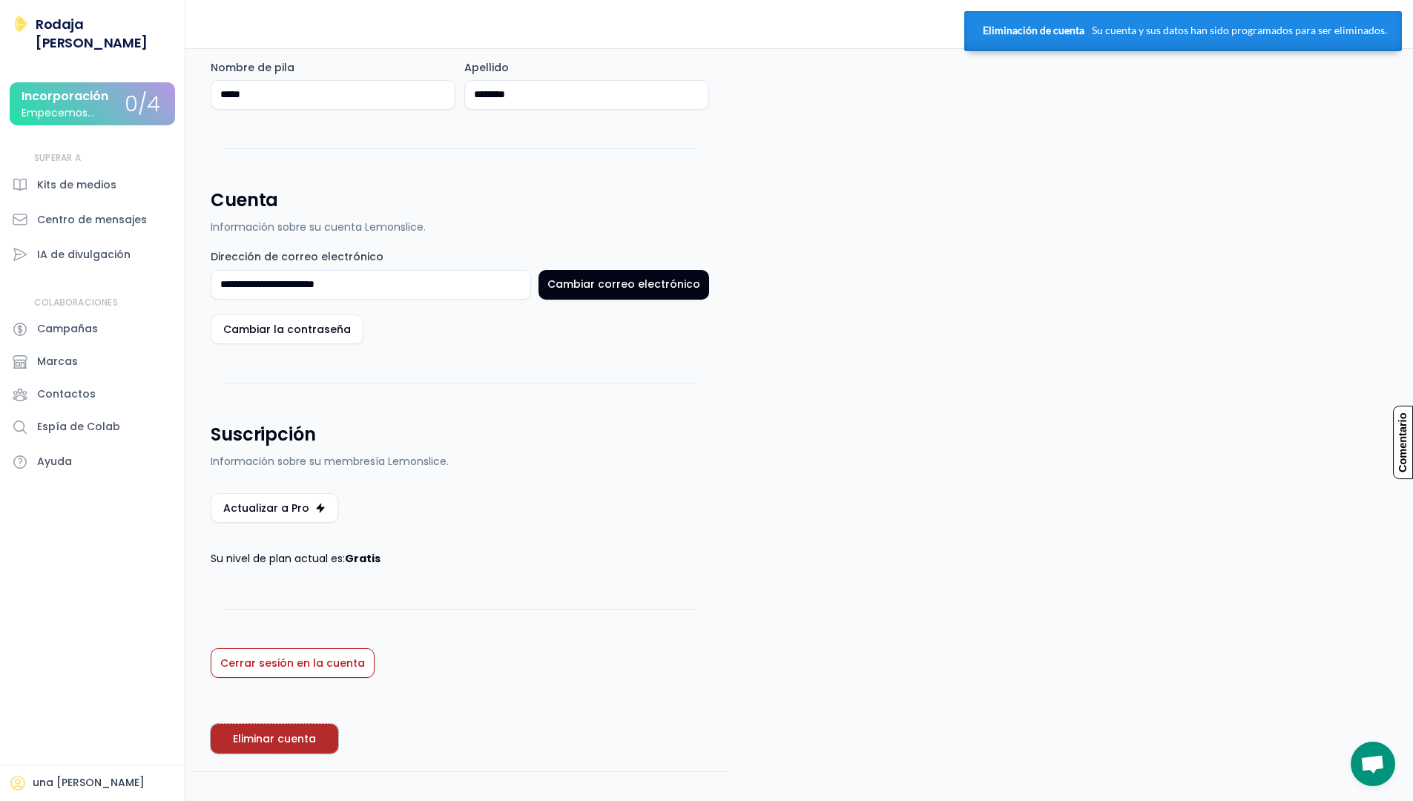
click at [306, 700] on button "Eliminar cuenta" at bounding box center [275, 739] width 128 height 30
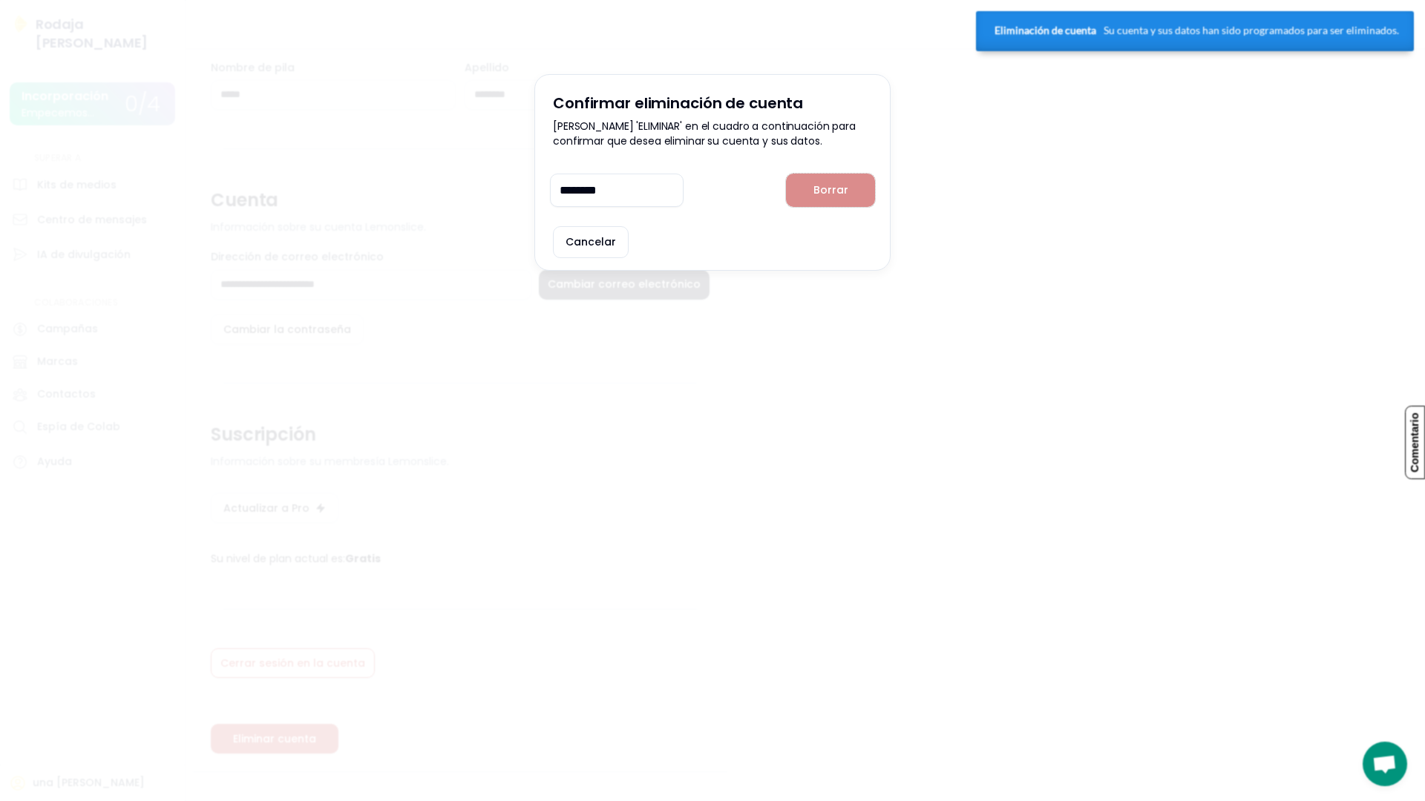
click at [825, 206] on button "Borrar" at bounding box center [830, 190] width 89 height 33
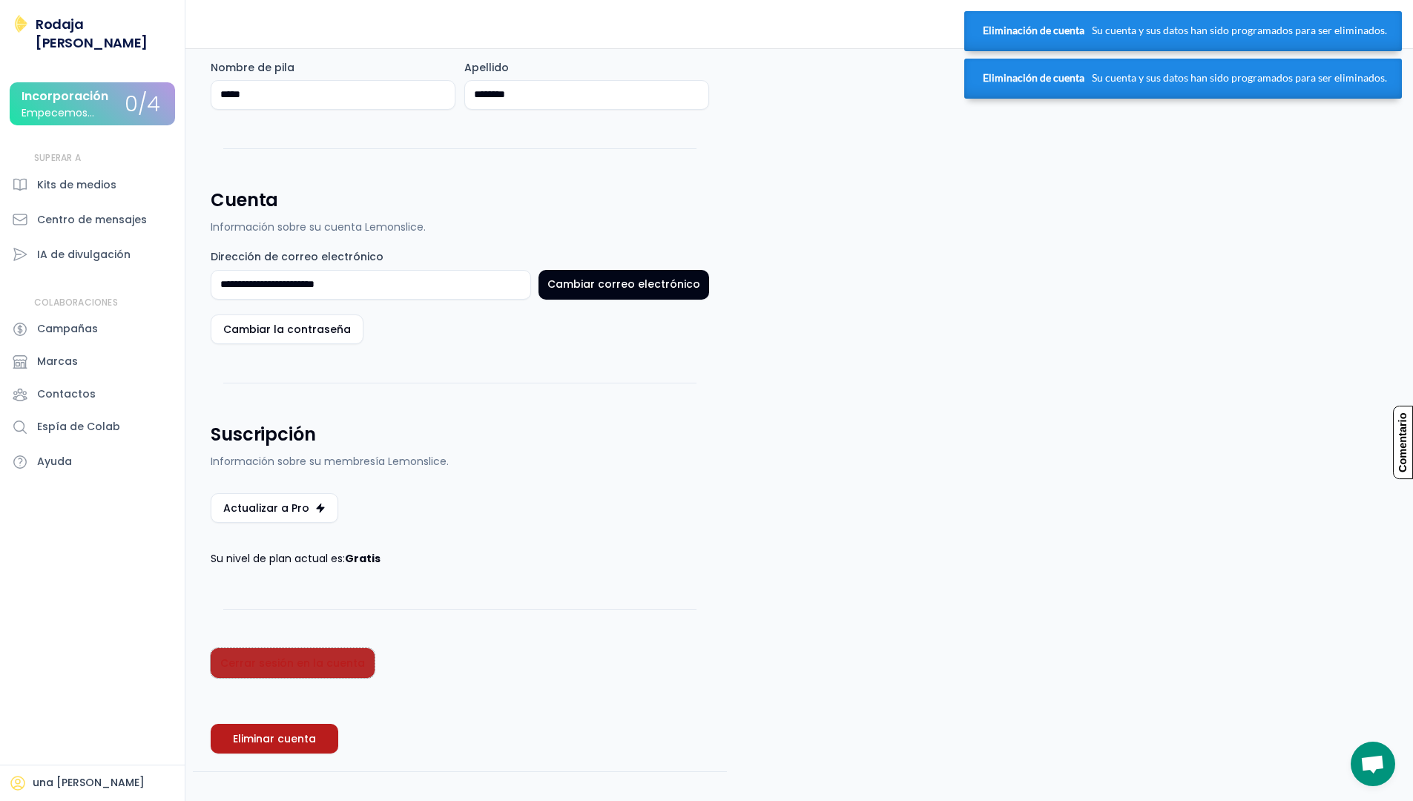
click at [331, 669] on font "Cerrar sesión en la cuenta" at bounding box center [292, 663] width 145 height 15
